Goal: Transaction & Acquisition: Book appointment/travel/reservation

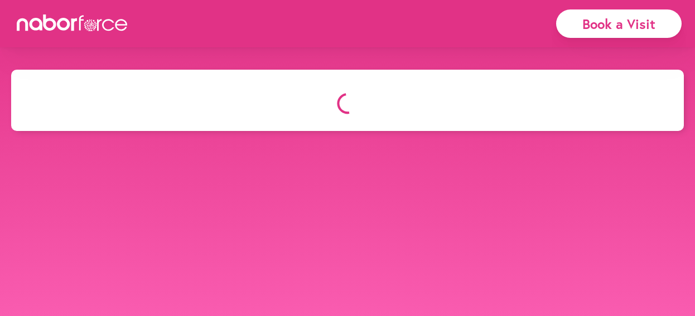
select select "*"
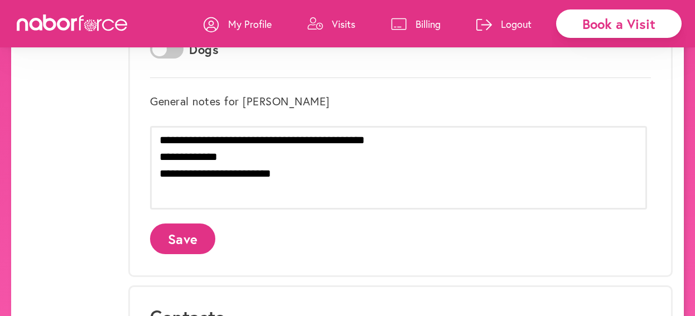
scroll to position [443, 0]
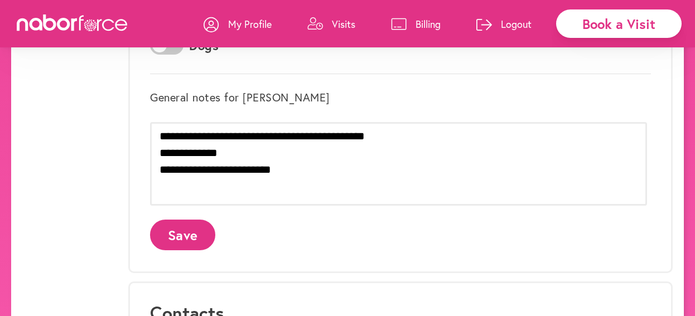
click at [188, 227] on button "Save" at bounding box center [182, 235] width 65 height 31
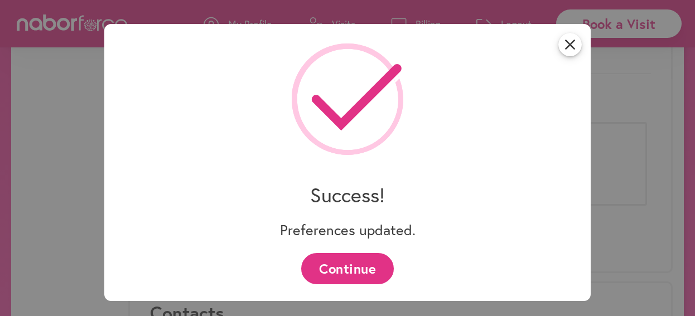
scroll to position [0, 0]
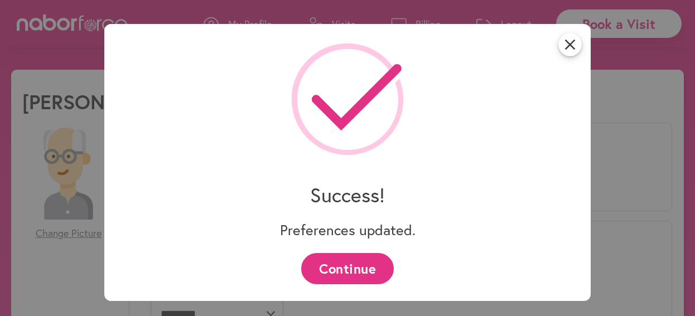
click at [331, 266] on button "Continue" at bounding box center [347, 268] width 92 height 31
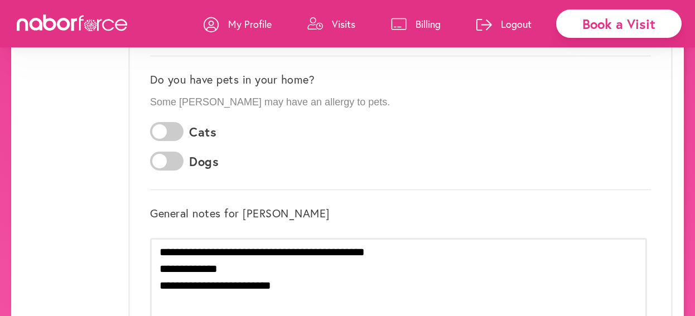
scroll to position [261, 0]
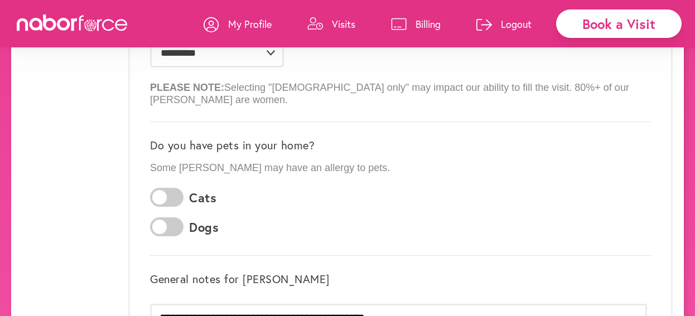
click at [628, 23] on div "Book a Visit" at bounding box center [618, 23] width 125 height 28
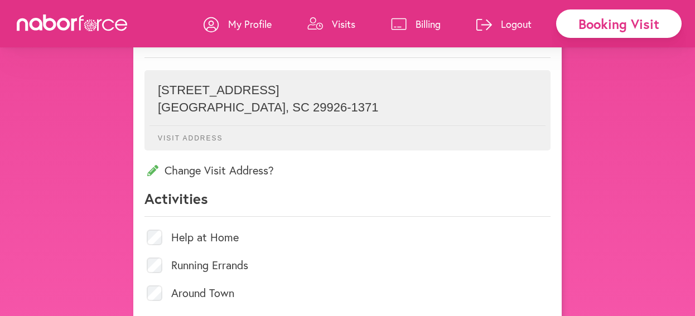
scroll to position [365, 0]
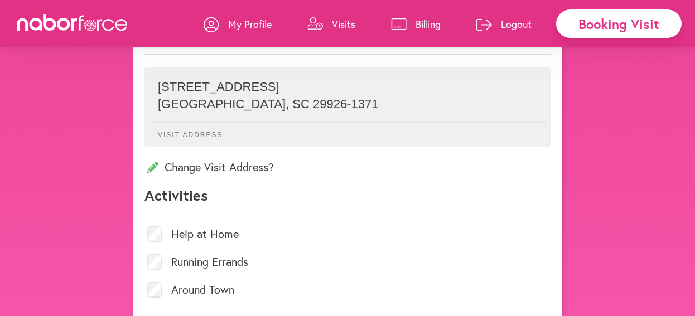
click at [225, 232] on label "Help at Home" at bounding box center [204, 234] width 67 height 11
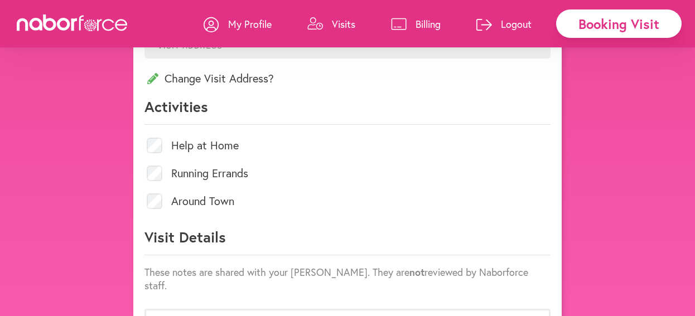
scroll to position [461, 0]
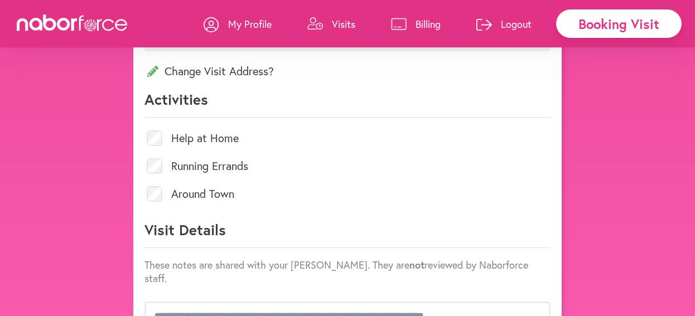
click at [193, 194] on label "Around Town" at bounding box center [202, 193] width 63 height 11
click at [325, 191] on span "Around Town" at bounding box center [347, 194] width 406 height 28
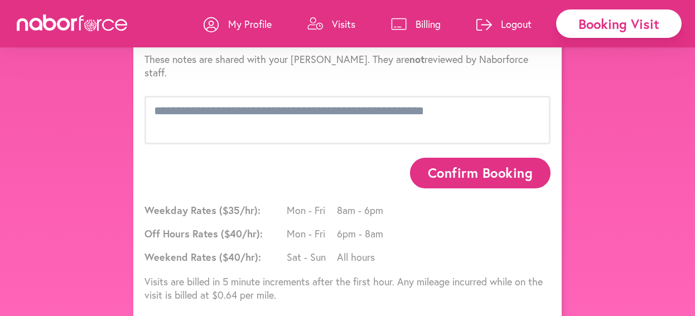
scroll to position [668, 0]
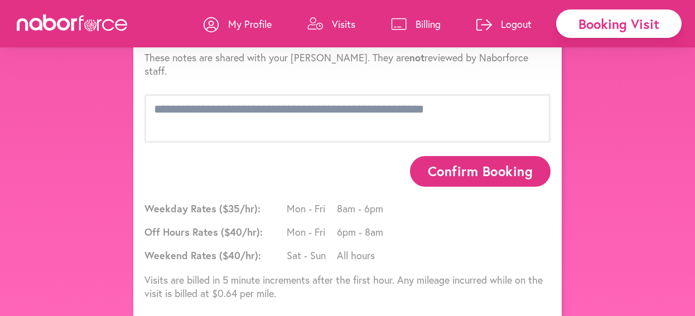
click at [476, 159] on button "Confirm Booking" at bounding box center [480, 171] width 140 height 31
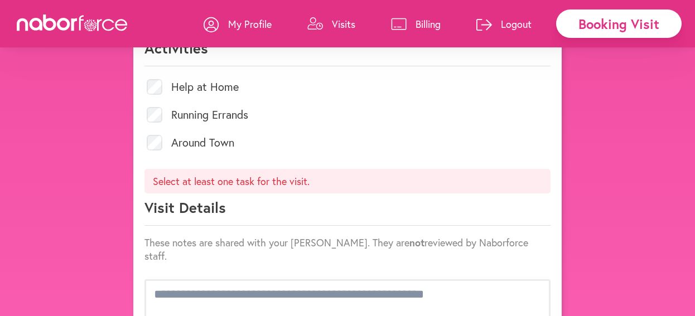
scroll to position [547, 0]
click at [210, 84] on label "Help at Home" at bounding box center [204, 87] width 67 height 11
click at [216, 88] on label "Help at Home" at bounding box center [204, 87] width 67 height 11
click at [232, 179] on p "Select at least one task for the visit." at bounding box center [347, 181] width 406 height 25
click at [226, 82] on label "Help at Home" at bounding box center [204, 87] width 67 height 11
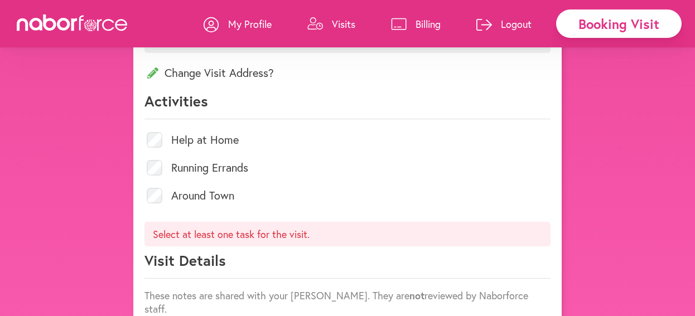
scroll to position [494, 0]
click at [183, 139] on label "Help at Home" at bounding box center [204, 140] width 67 height 11
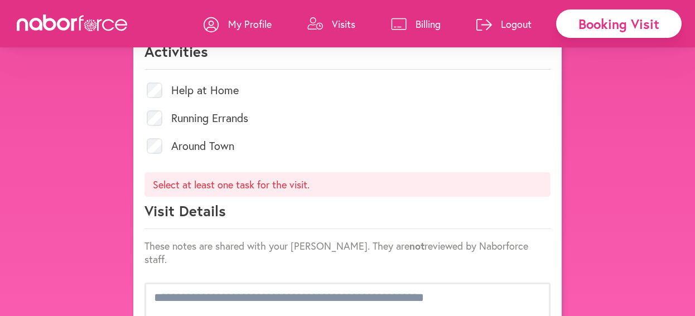
scroll to position [565, 0]
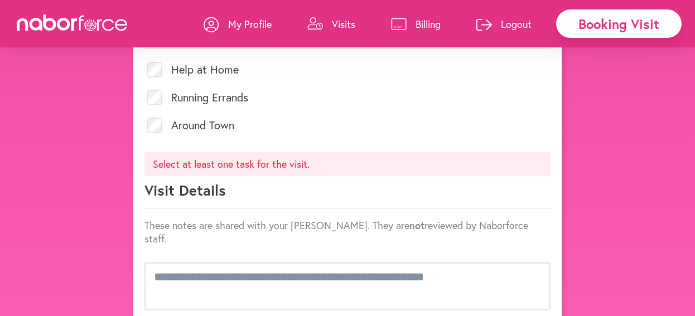
click at [268, 163] on p "Select at least one task for the visit." at bounding box center [347, 164] width 406 height 25
click at [269, 163] on p "Select at least one task for the visit." at bounding box center [347, 164] width 406 height 25
click at [174, 126] on label "Around Town" at bounding box center [202, 125] width 63 height 11
click at [255, 117] on span "Around Town" at bounding box center [347, 125] width 406 height 28
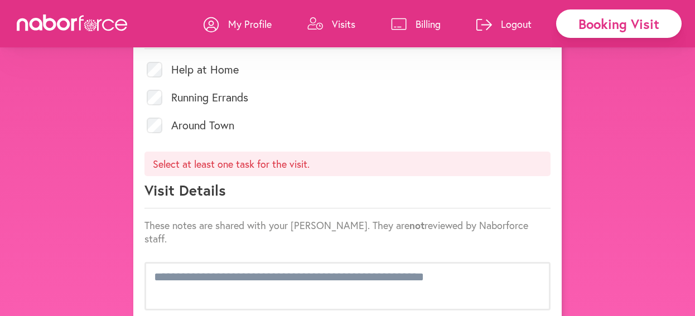
click at [221, 96] on label "Running Errands" at bounding box center [209, 97] width 77 height 11
click at [205, 66] on label "Help at Home" at bounding box center [204, 69] width 67 height 11
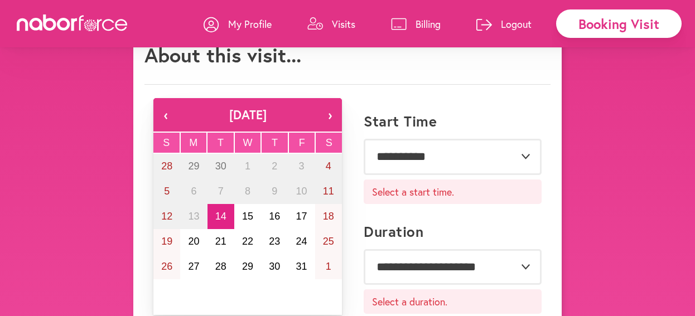
scroll to position [0, 0]
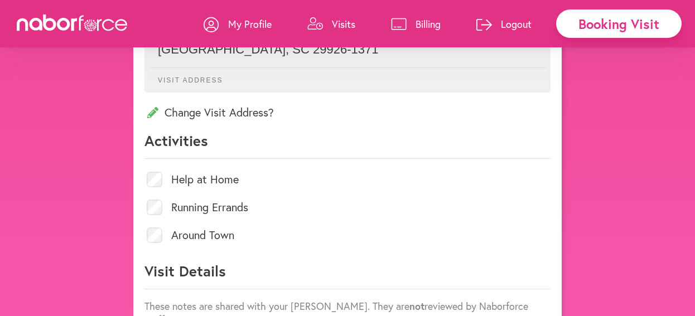
scroll to position [426, 0]
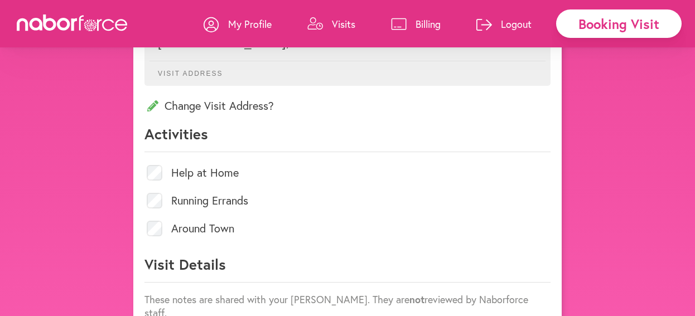
click at [204, 175] on label "Help at Home" at bounding box center [204, 172] width 67 height 11
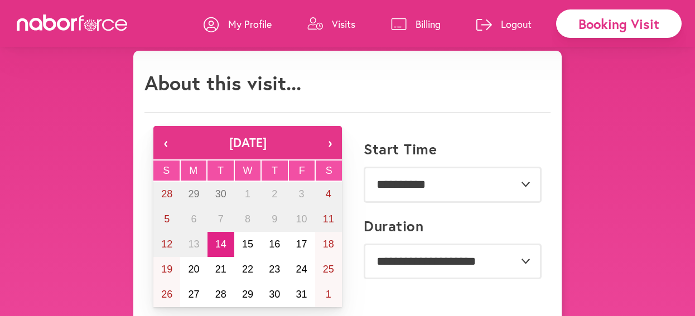
scroll to position [12, 0]
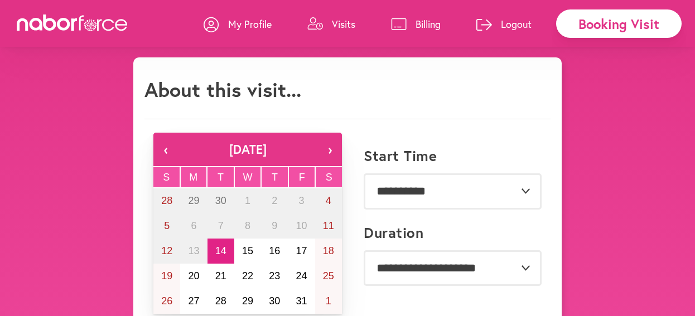
click at [424, 26] on p "Billing" at bounding box center [427, 23] width 25 height 13
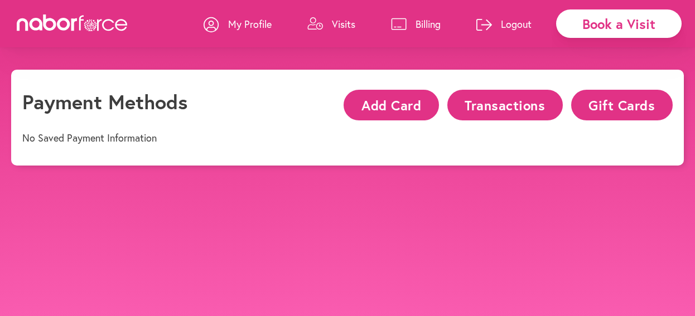
click at [385, 106] on button "Add Card" at bounding box center [390, 105] width 95 height 31
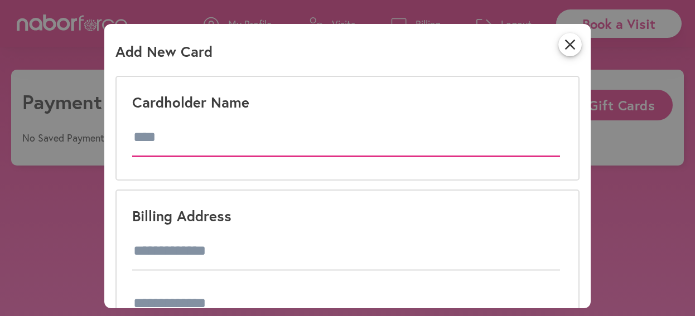
click at [181, 136] on input "text" at bounding box center [346, 137] width 428 height 39
type input "*"
type input "**********"
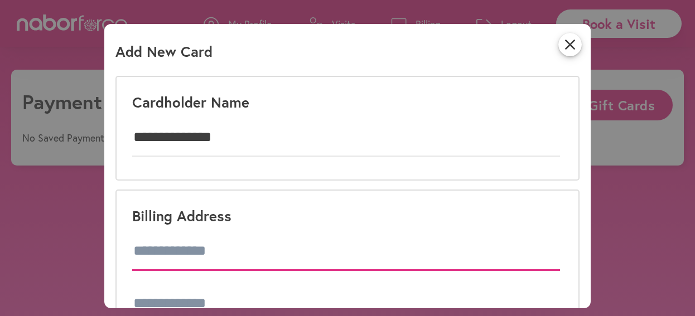
click at [183, 235] on input at bounding box center [346, 251] width 428 height 39
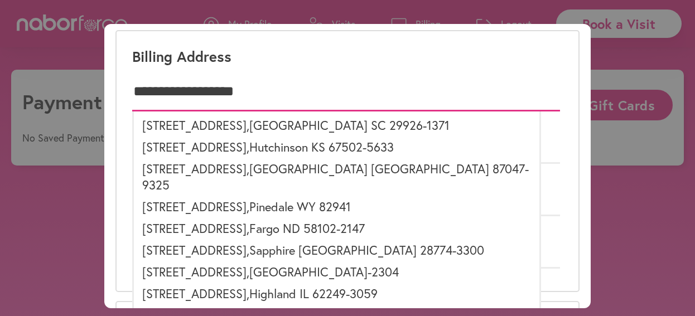
scroll to position [162, 0]
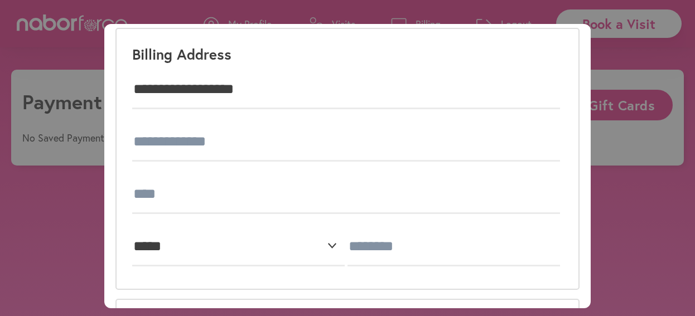
type input "**********"
select select "**"
type input "**********"
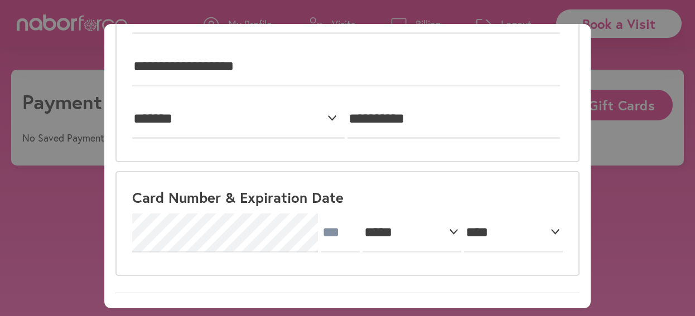
scroll to position [338, 0]
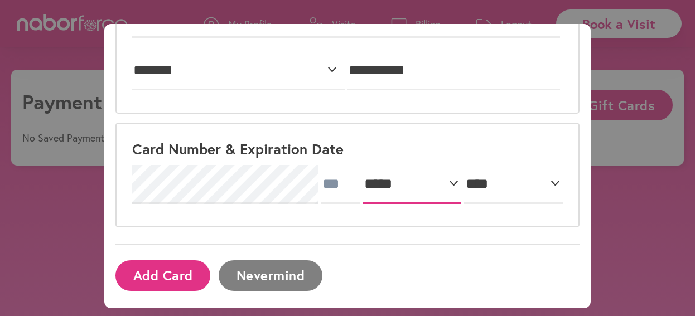
click at [380, 190] on select "***** * * * * * * * * * ** ** **" at bounding box center [411, 184] width 99 height 39
select select "*"
click at [362, 165] on select "***** * * * * * * * * * ** ** **" at bounding box center [411, 184] width 99 height 39
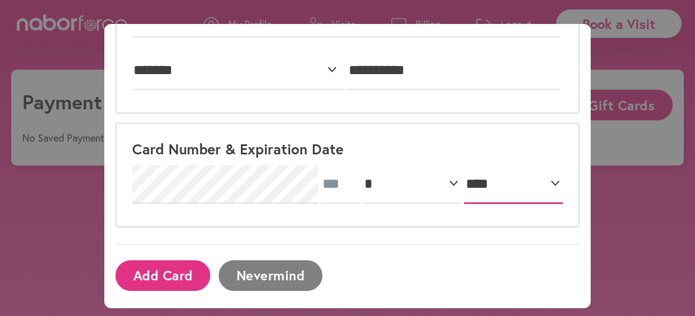
click at [532, 186] on select "**** **** **** **** **** **** **** **** **** **** **** **** **** **** **** ****…" at bounding box center [513, 184] width 99 height 39
select select "****"
click at [464, 165] on select "**** **** **** **** **** **** **** **** **** **** **** **** **** **** **** ****…" at bounding box center [513, 184] width 99 height 39
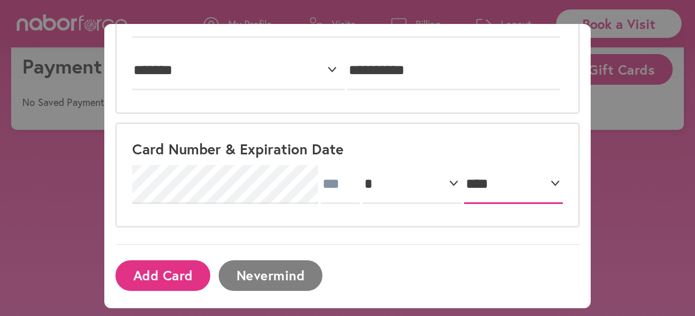
scroll to position [70, 0]
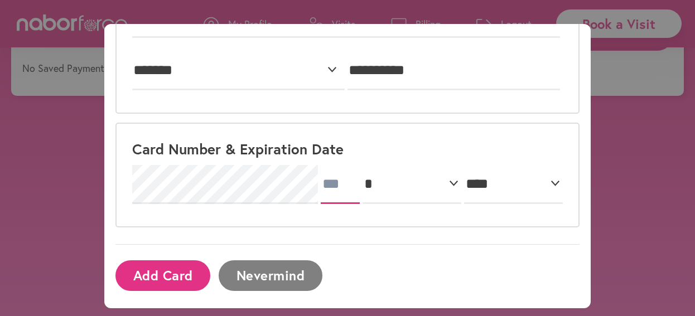
click at [339, 192] on input "text" at bounding box center [340, 184] width 39 height 39
type input "***"
click at [176, 273] on button "Add Card" at bounding box center [162, 275] width 95 height 31
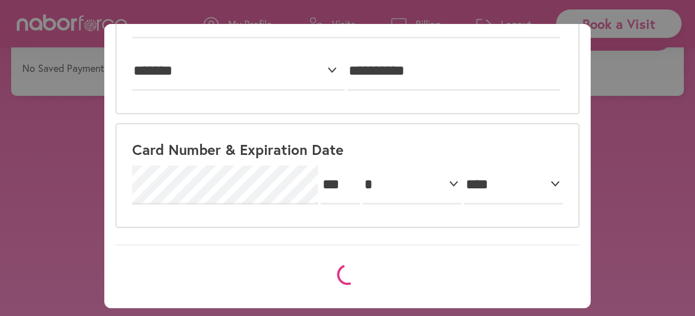
scroll to position [0, 0]
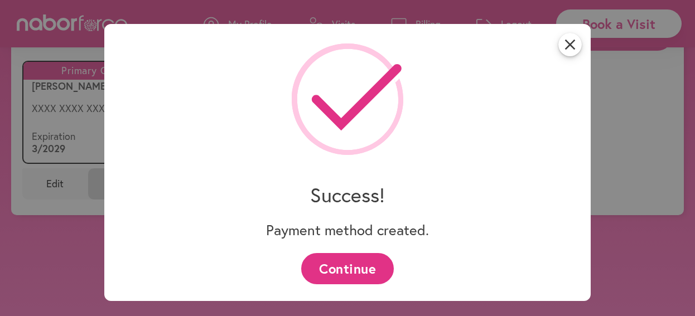
click at [348, 270] on button "Continue" at bounding box center [347, 268] width 92 height 31
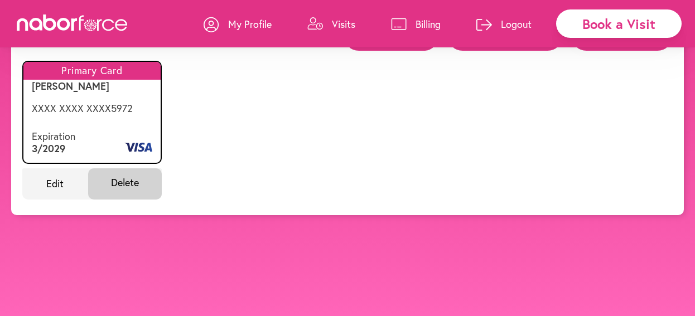
click at [611, 21] on div "Book a Visit" at bounding box center [618, 23] width 125 height 28
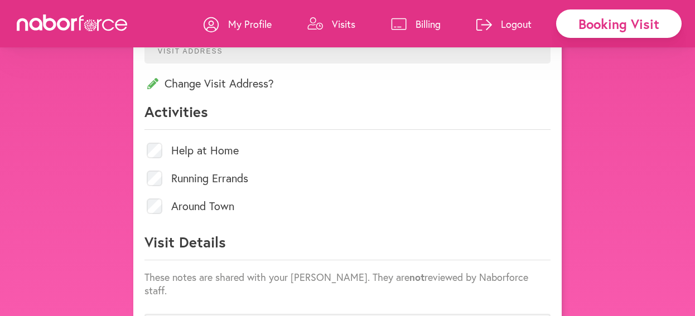
scroll to position [443, 0]
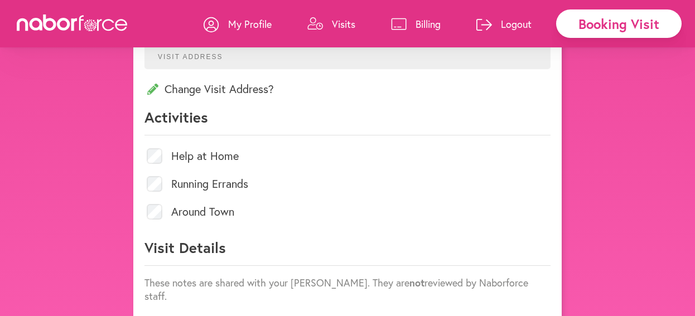
click at [226, 212] on label "Around Town" at bounding box center [202, 211] width 63 height 11
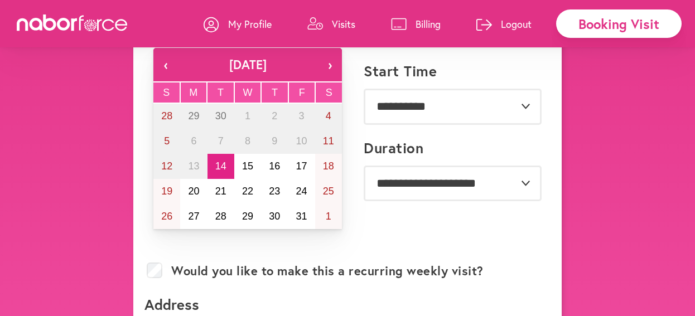
scroll to position [96, 0]
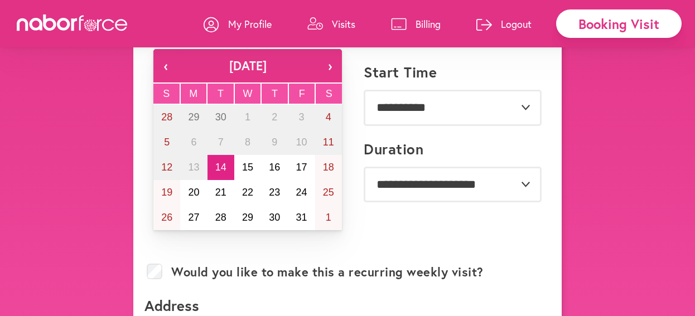
click at [603, 25] on div "Booking Visit" at bounding box center [618, 23] width 125 height 28
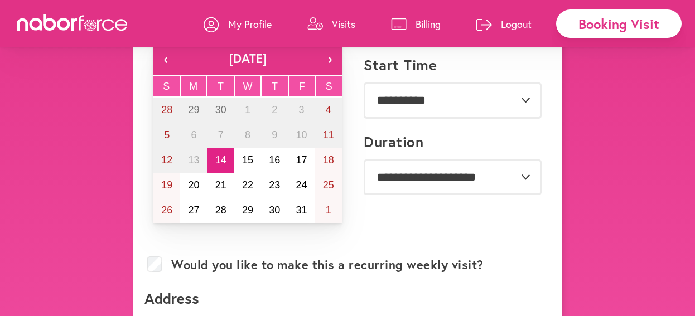
scroll to position [77, 0]
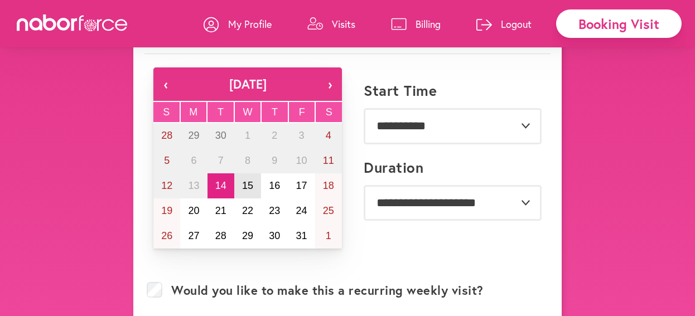
click at [246, 190] on abbr "15" at bounding box center [247, 185] width 11 height 11
